Goal: Navigation & Orientation: Find specific page/section

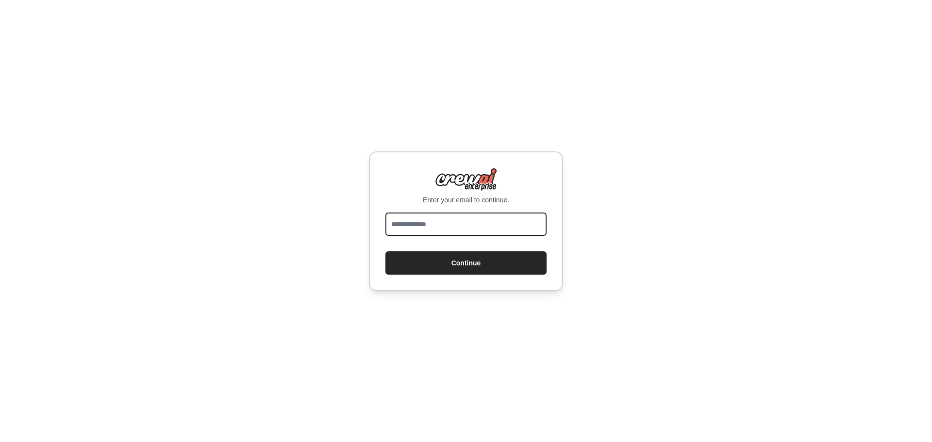
click at [450, 229] on input "email" at bounding box center [465, 224] width 161 height 23
type input "**********"
click at [385, 251] on button "Continue" at bounding box center [465, 262] width 161 height 23
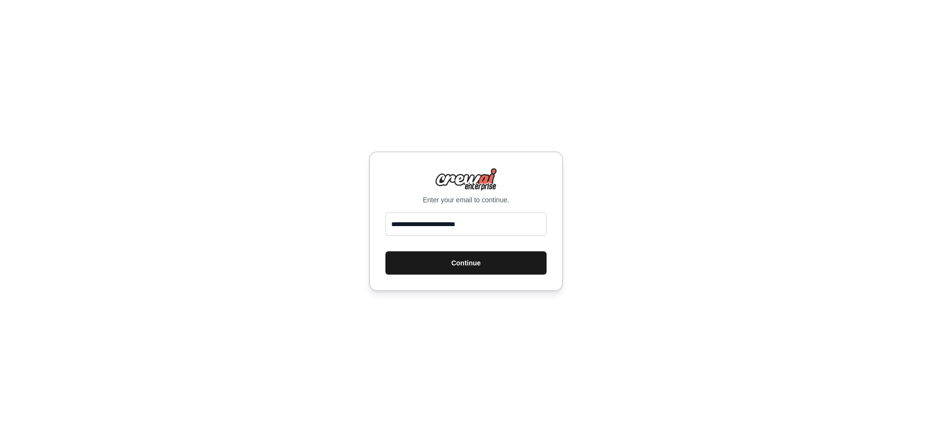
click at [452, 264] on button "Continue" at bounding box center [465, 262] width 161 height 23
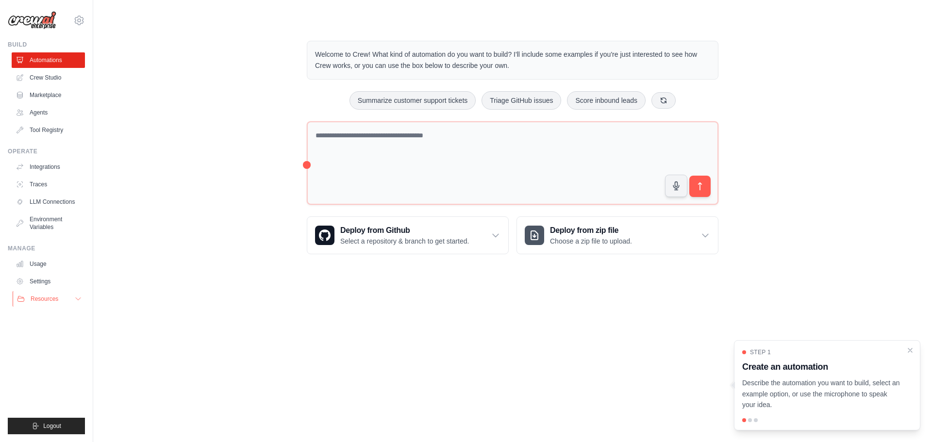
click at [39, 304] on button "Resources" at bounding box center [49, 299] width 73 height 16
click at [40, 303] on button "Resources" at bounding box center [49, 299] width 73 height 16
click at [30, 285] on link "Settings" at bounding box center [49, 282] width 73 height 16
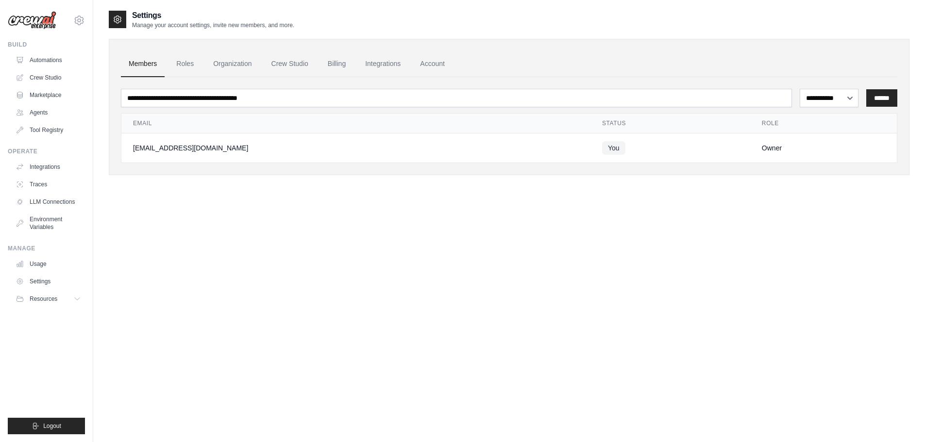
click at [318, 59] on ul "Members Roles Organization Crew Studio Billing Integrations Account" at bounding box center [509, 64] width 776 height 26
click at [327, 62] on link "Billing" at bounding box center [336, 64] width 33 height 26
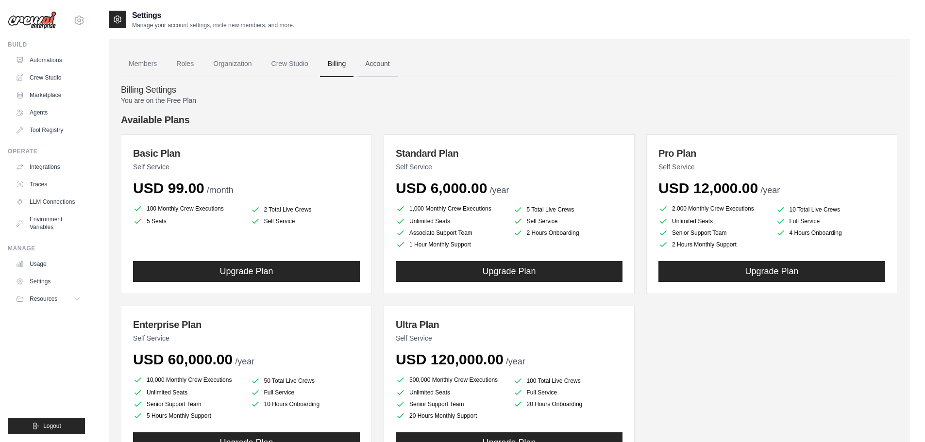
click at [377, 66] on link "Account" at bounding box center [377, 64] width 40 height 26
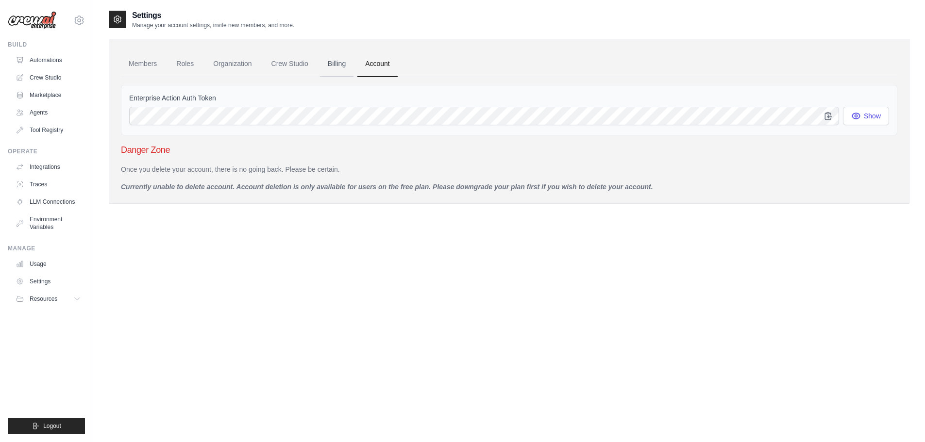
click at [326, 67] on link "Billing" at bounding box center [336, 64] width 33 height 26
click at [337, 63] on link "Billing" at bounding box center [336, 64] width 33 height 26
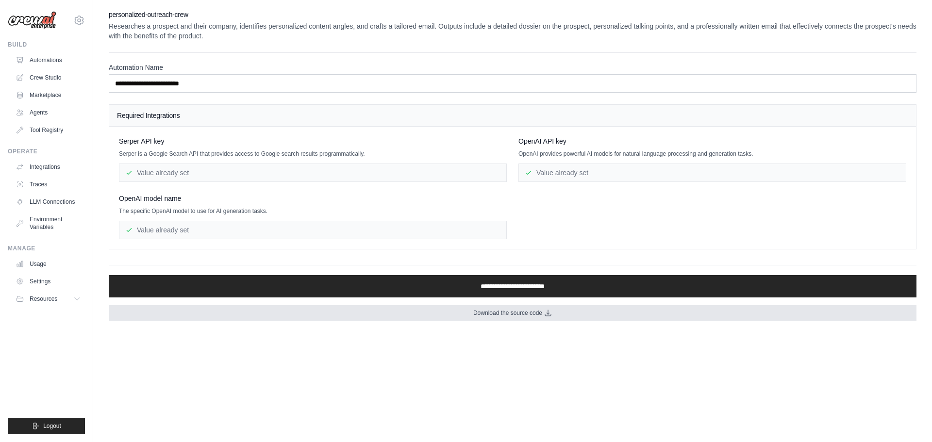
click at [416, 316] on link "Download the source code" at bounding box center [513, 313] width 808 height 16
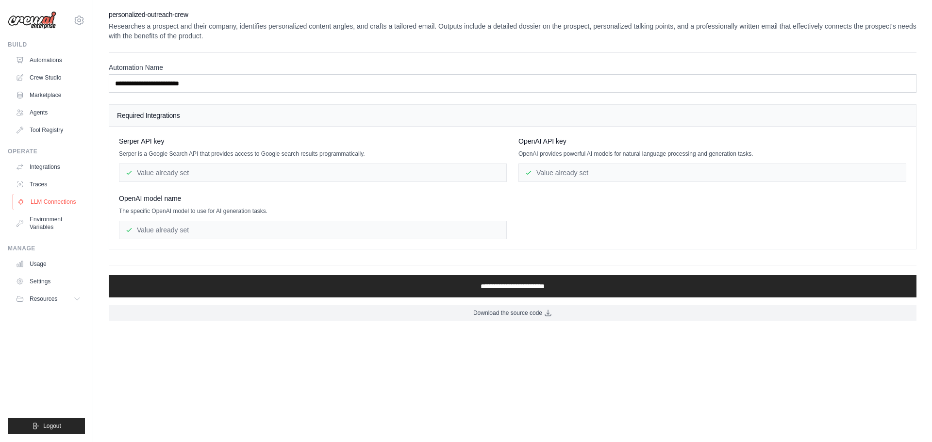
click at [40, 205] on link "LLM Connections" at bounding box center [49, 202] width 73 height 16
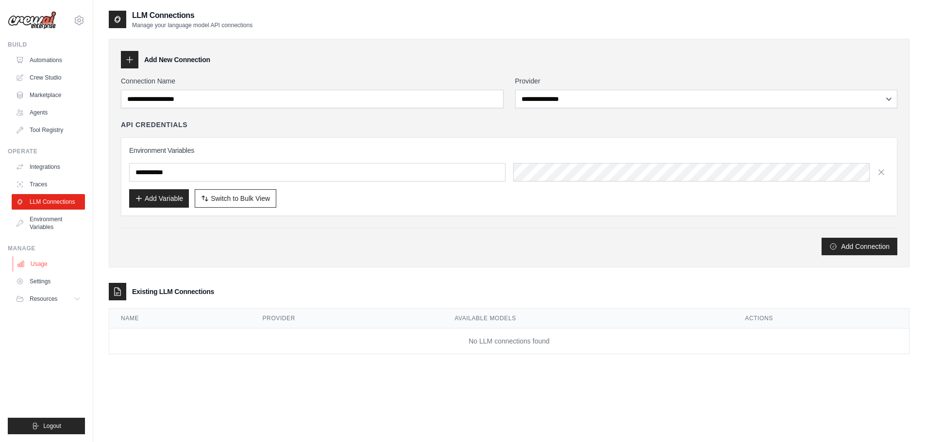
click at [38, 265] on link "Usage" at bounding box center [49, 264] width 73 height 16
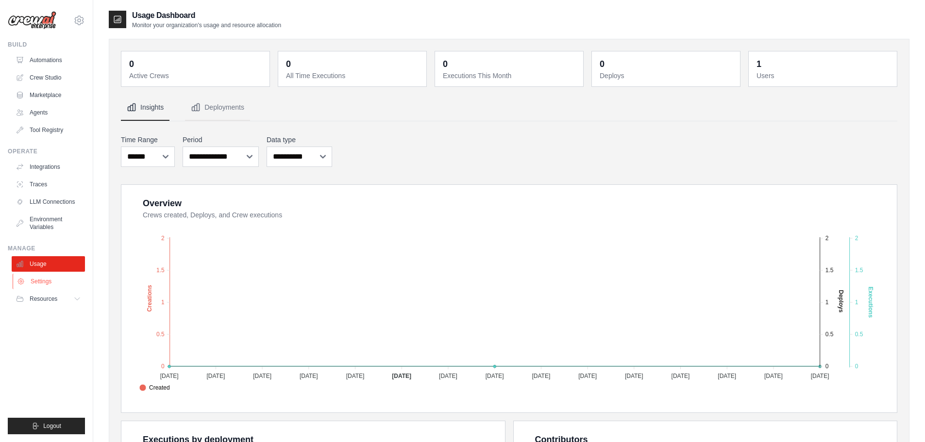
drag, startPoint x: 60, startPoint y: 282, endPoint x: 41, endPoint y: 282, distance: 18.4
click at [41, 282] on link "Settings" at bounding box center [49, 282] width 73 height 16
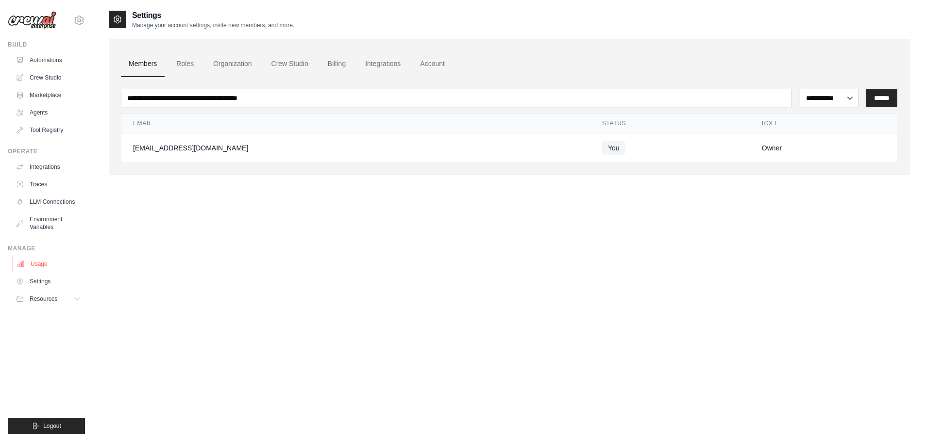
click at [43, 267] on link "Usage" at bounding box center [49, 264] width 73 height 16
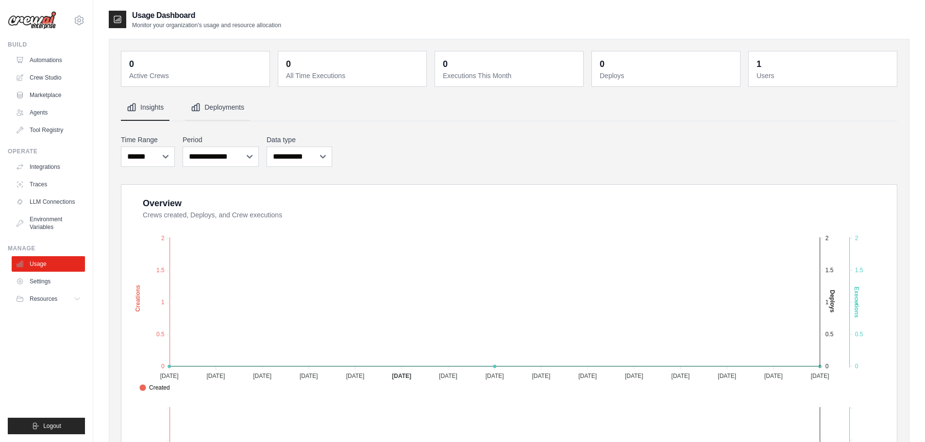
click at [226, 110] on button "Deployments" at bounding box center [217, 108] width 65 height 26
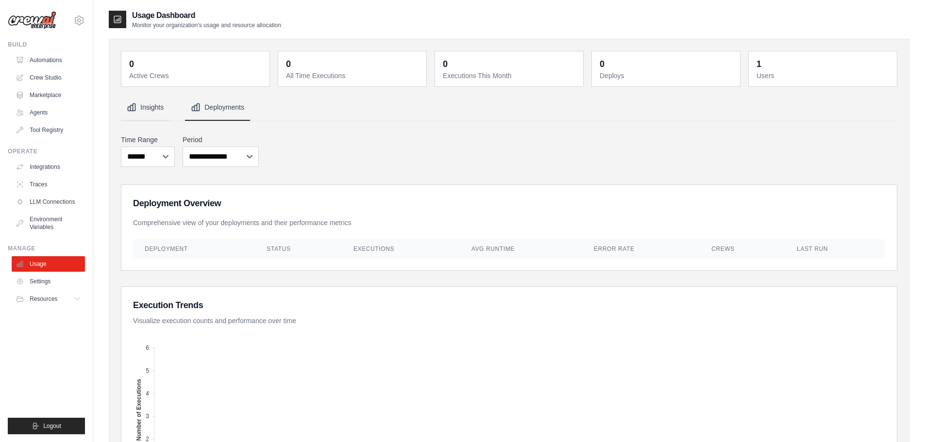
click at [144, 104] on button "Insights" at bounding box center [145, 108] width 49 height 26
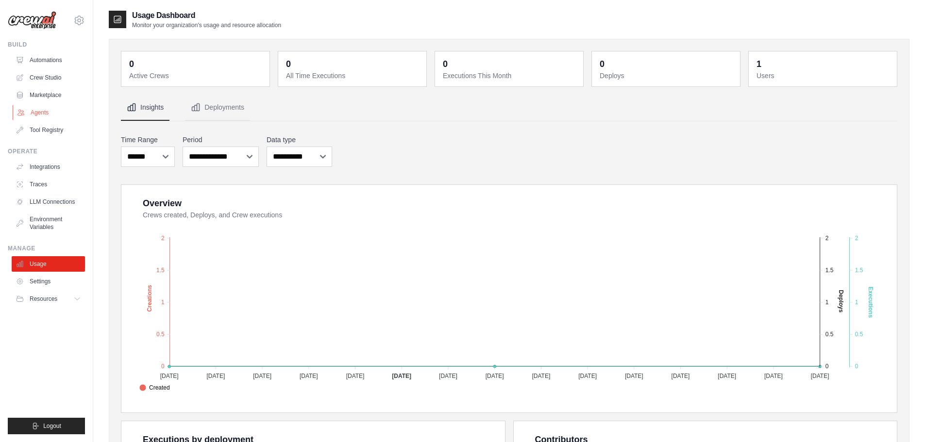
click at [38, 106] on link "Agents" at bounding box center [49, 113] width 73 height 16
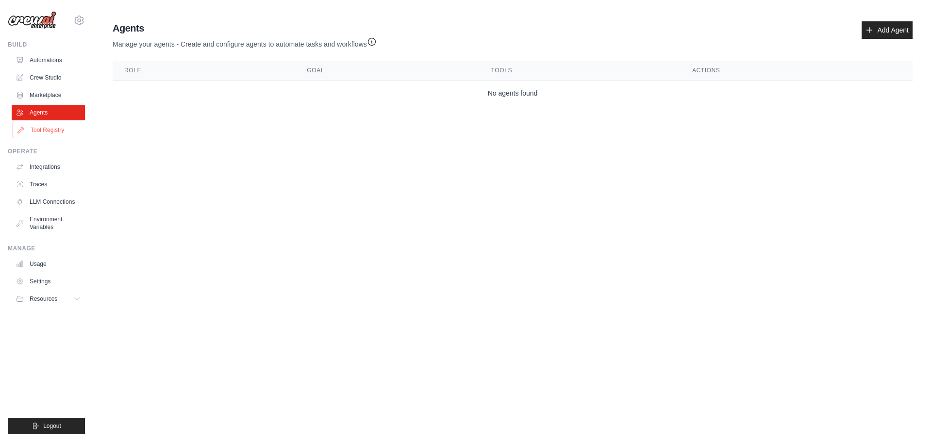
click at [39, 128] on link "Tool Registry" at bounding box center [49, 130] width 73 height 16
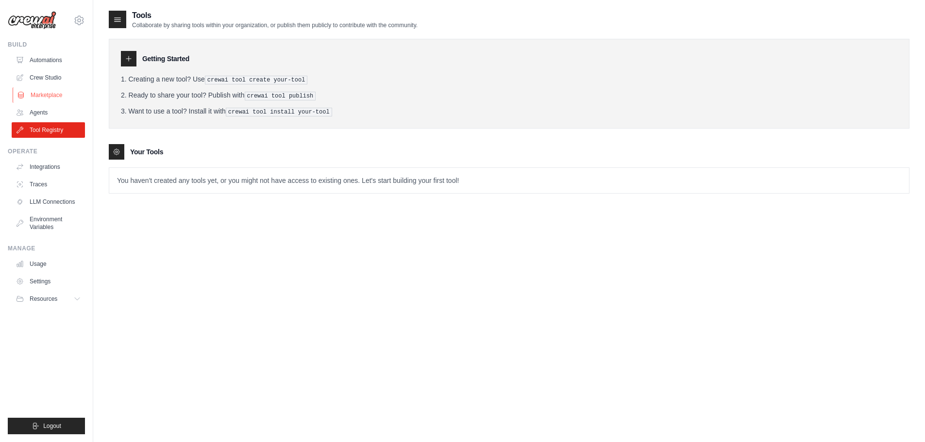
click at [44, 97] on link "Marketplace" at bounding box center [49, 95] width 73 height 16
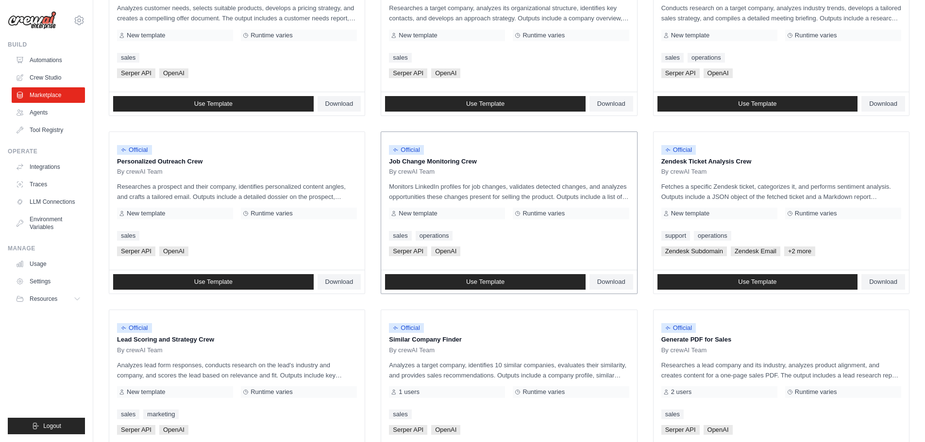
scroll to position [457, 0]
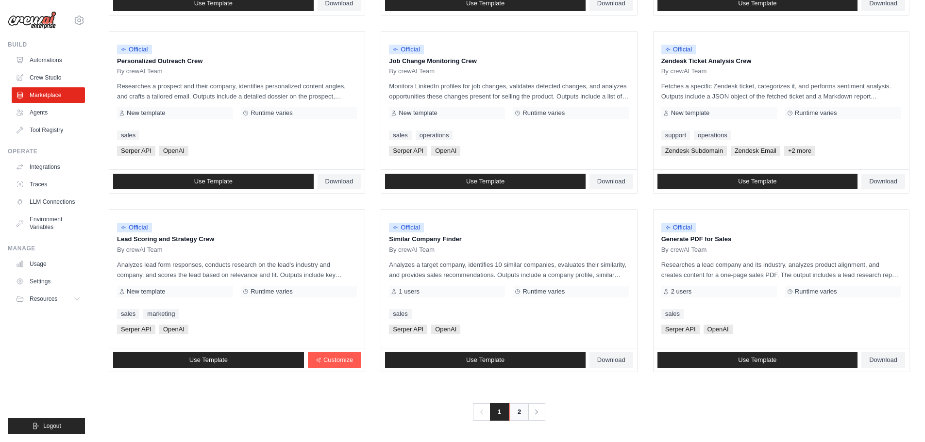
click at [519, 416] on link "2" at bounding box center [518, 411] width 19 height 17
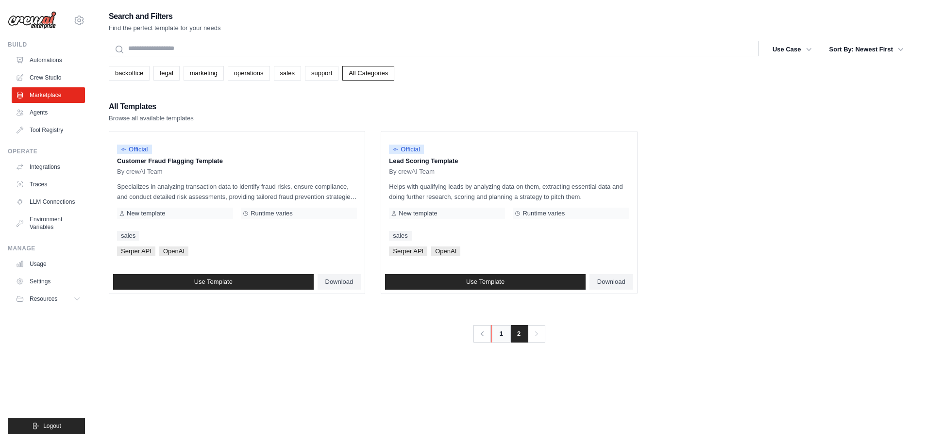
click at [498, 335] on link "1" at bounding box center [500, 333] width 19 height 17
